Goal: Task Accomplishment & Management: Manage account settings

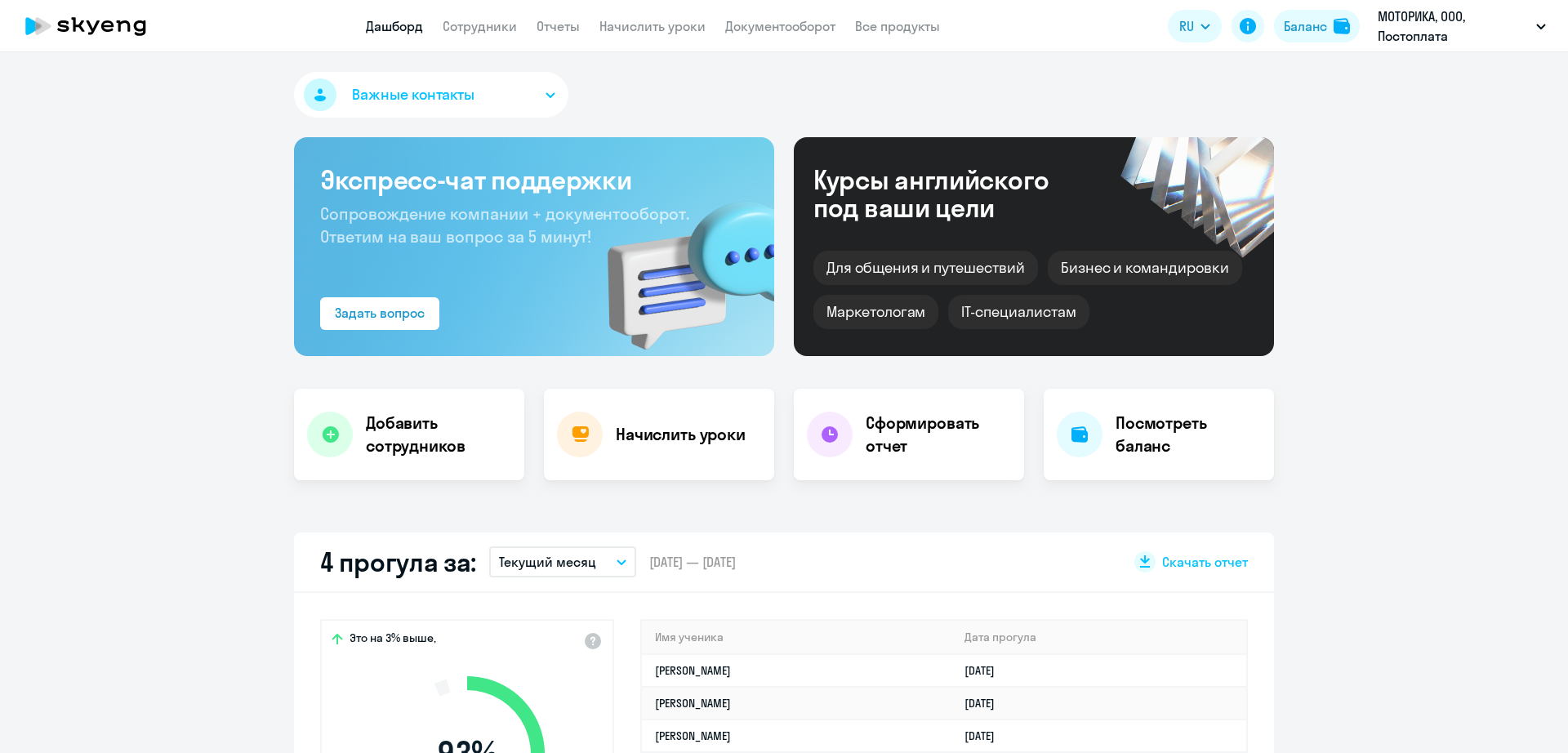
select select "30"
drag, startPoint x: 57, startPoint y: 182, endPoint x: 107, endPoint y: 122, distance: 78.1
click at [481, 25] on link "Сотрудники" at bounding box center [479, 27] width 74 height 17
select select "30"
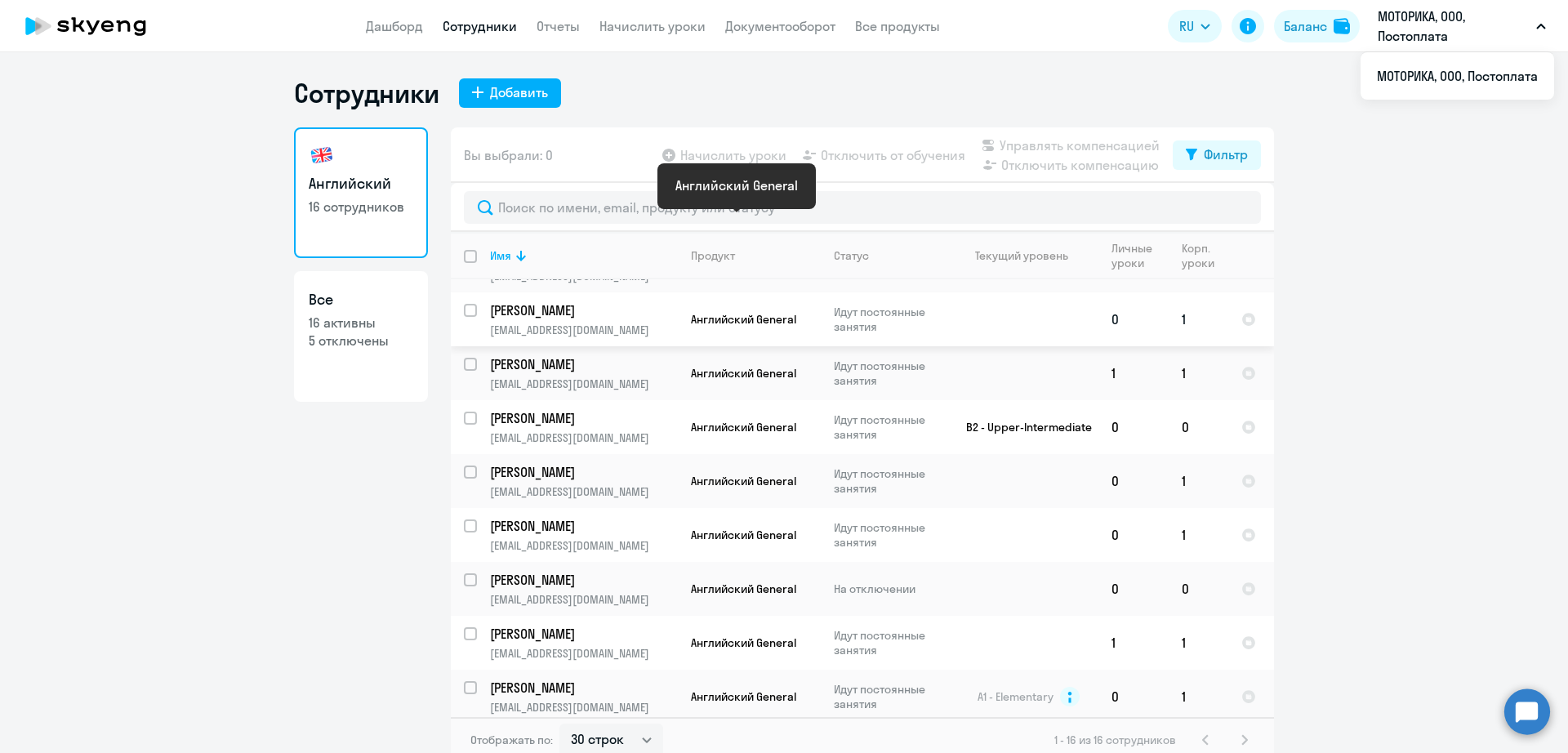
scroll to position [424, 0]
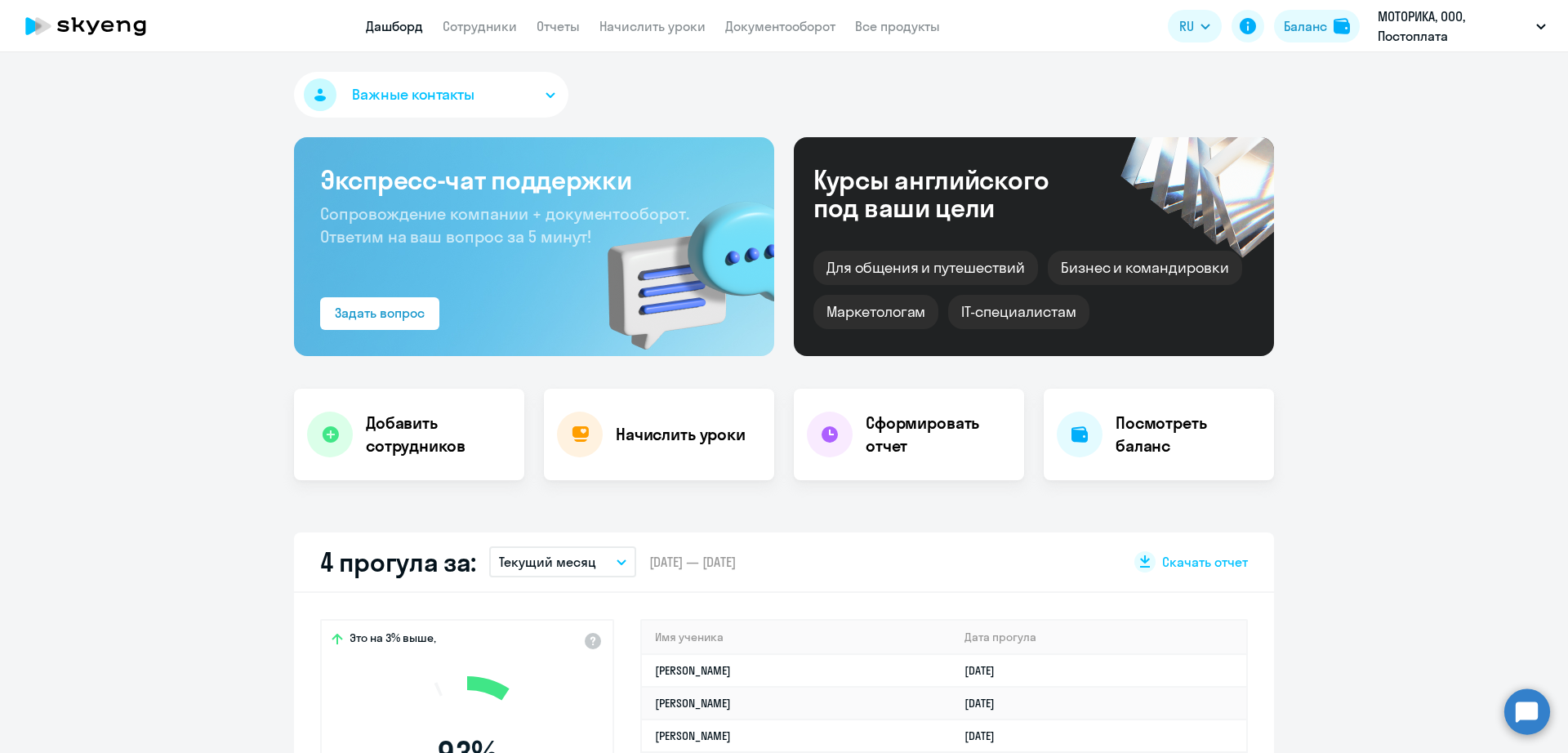
select select "30"
click at [478, 22] on link "Сотрудники" at bounding box center [479, 27] width 74 height 17
select select "30"
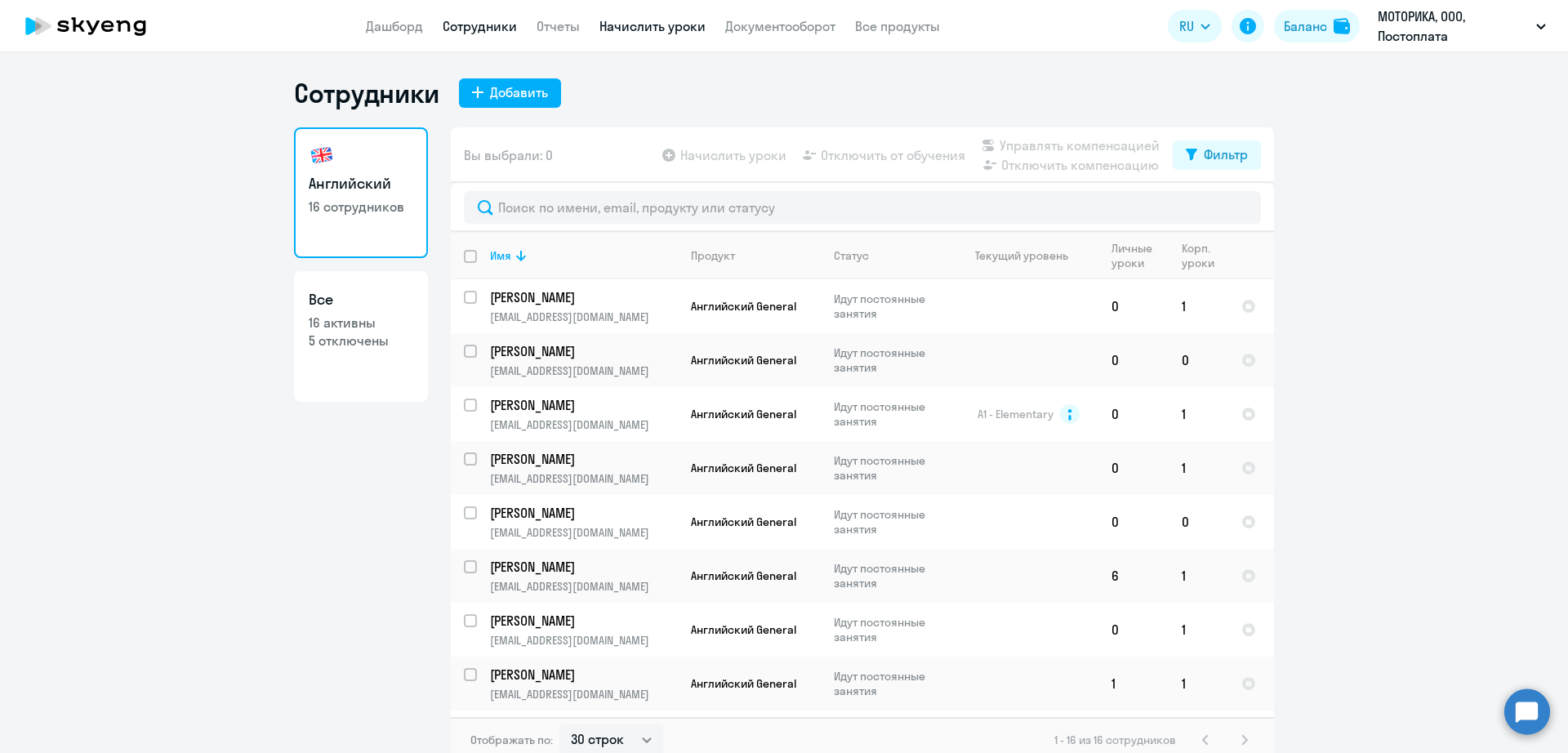
click at [635, 29] on link "Начислить уроки" at bounding box center [653, 27] width 107 height 17
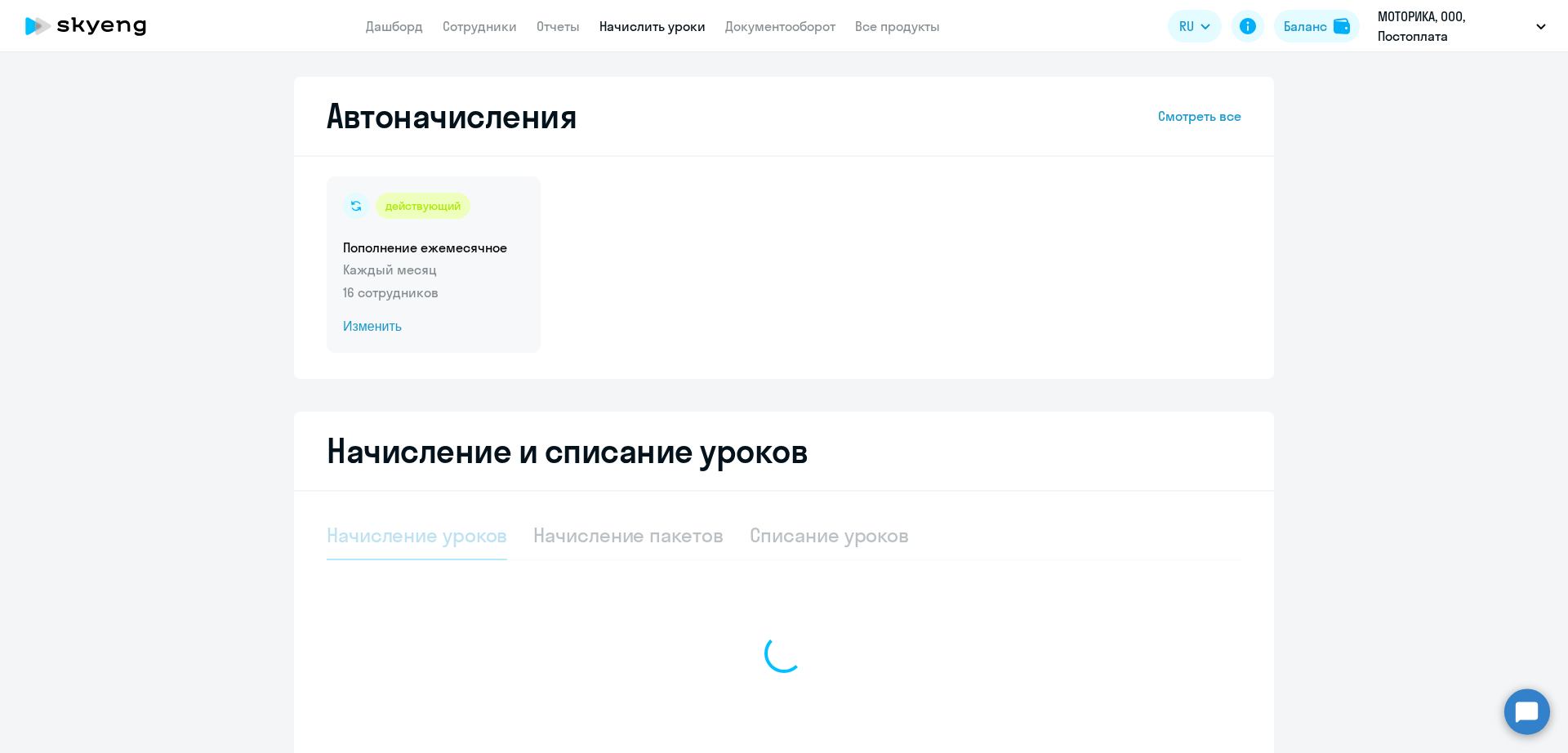
select select "10"
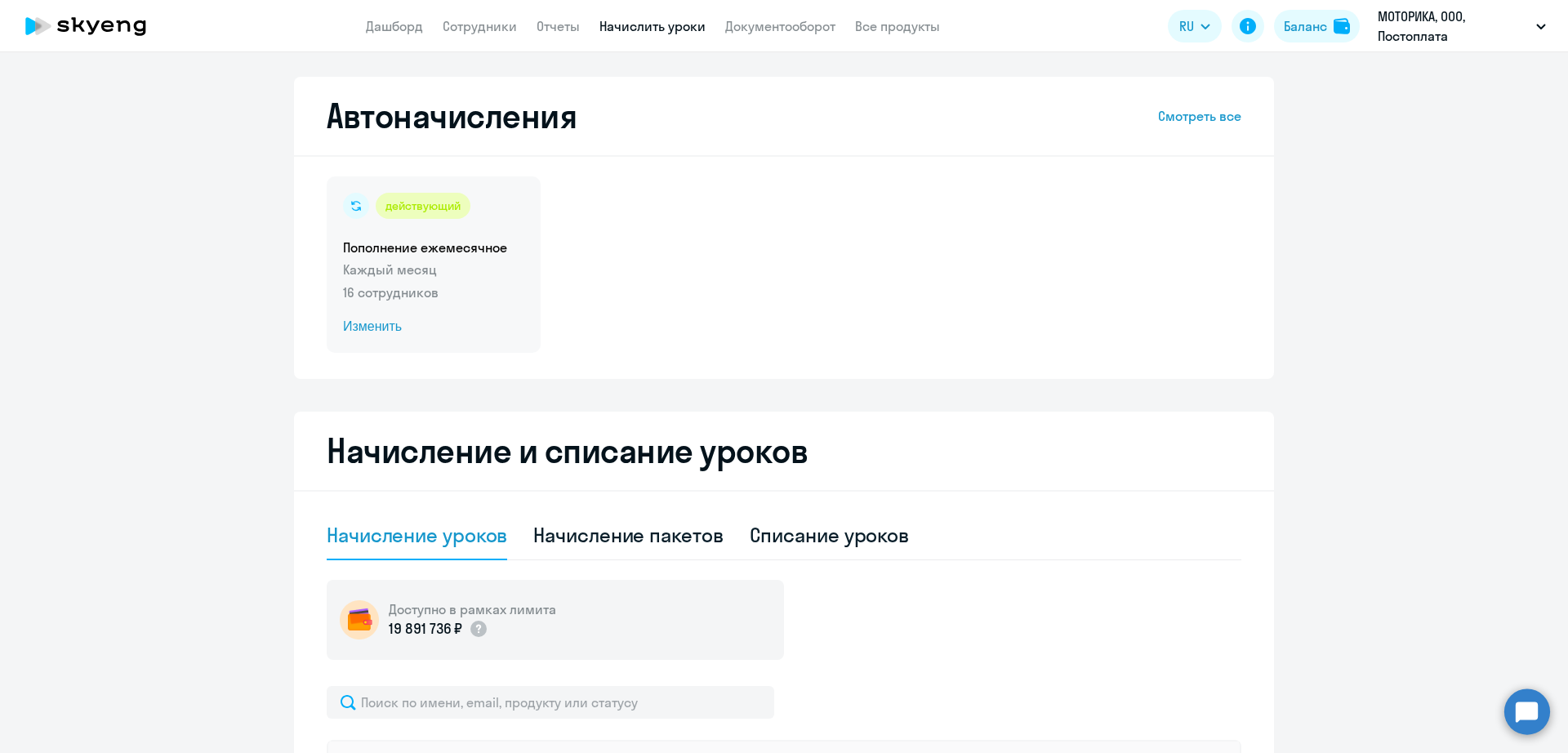
click at [464, 324] on span "Изменить" at bounding box center [434, 327] width 181 height 20
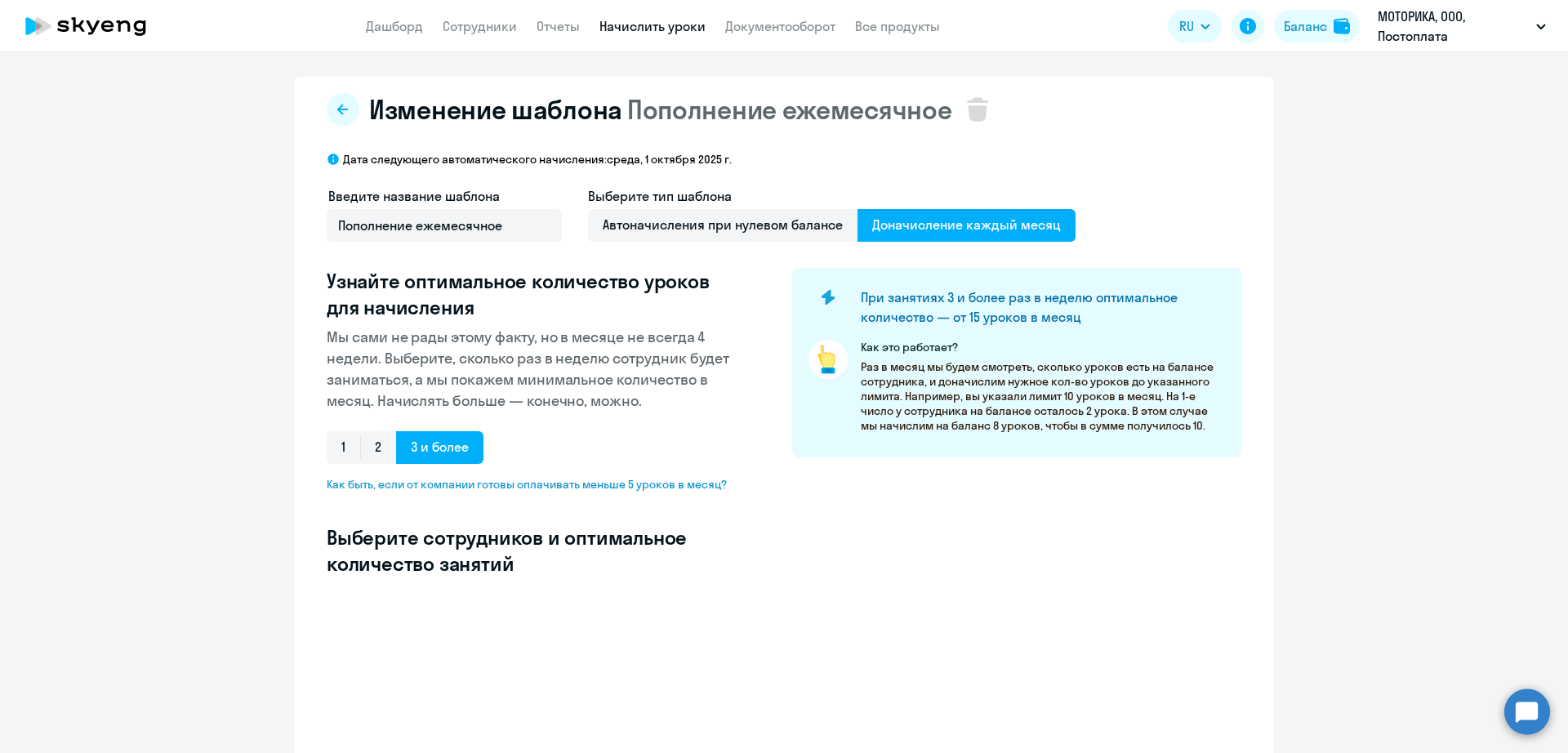
select select "10"
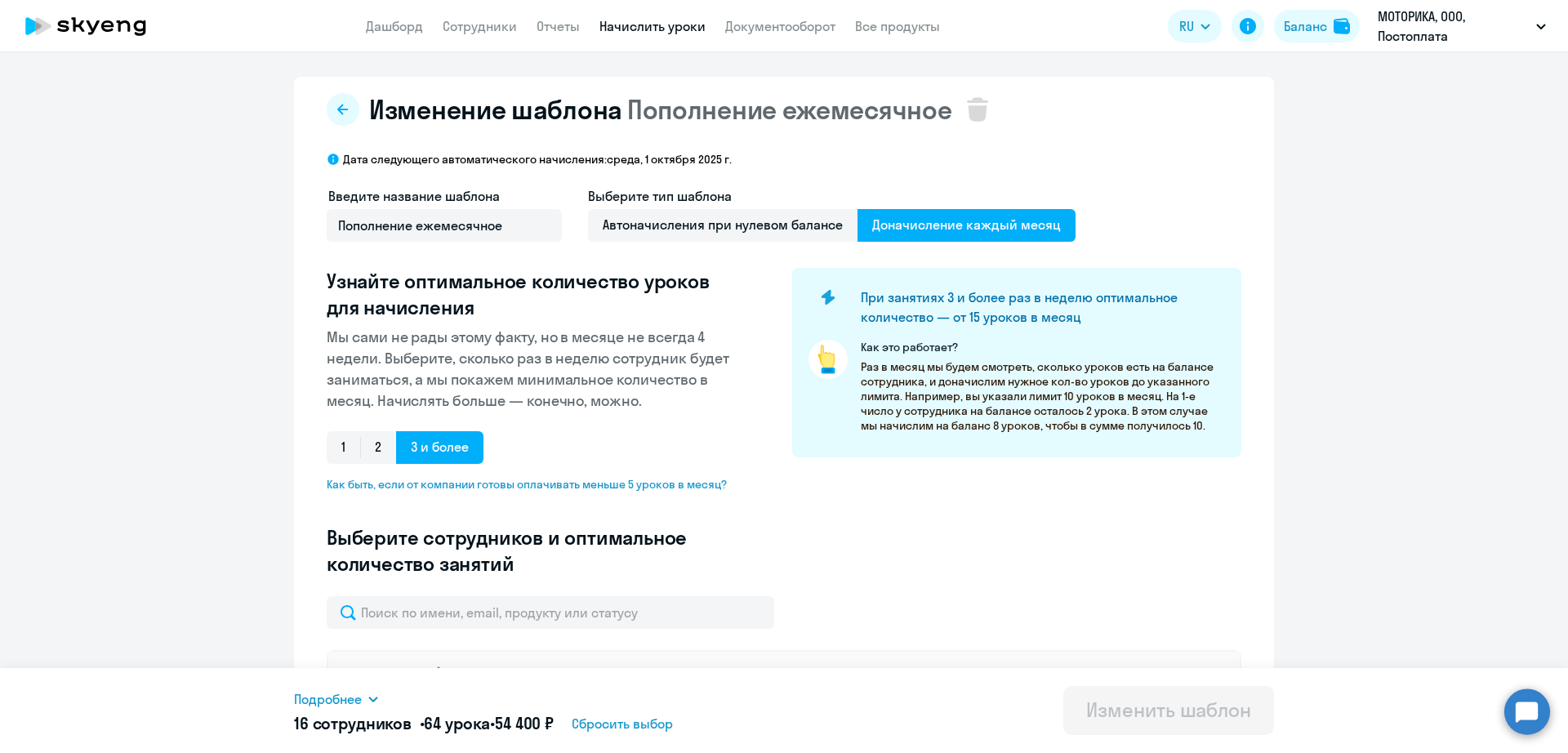
click at [487, 33] on link "Сотрудники" at bounding box center [479, 27] width 74 height 17
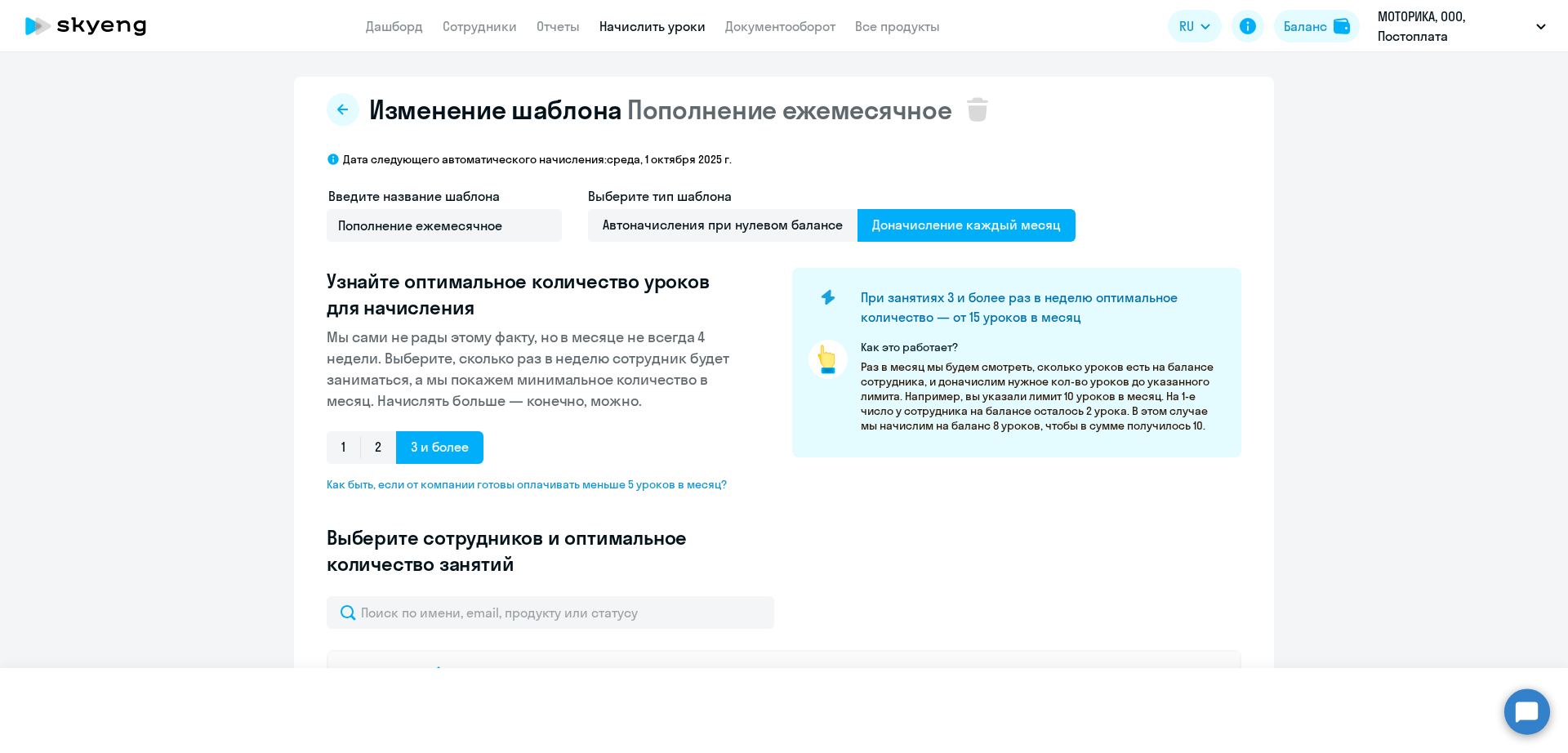
select select "30"
